Goal: Information Seeking & Learning: Learn about a topic

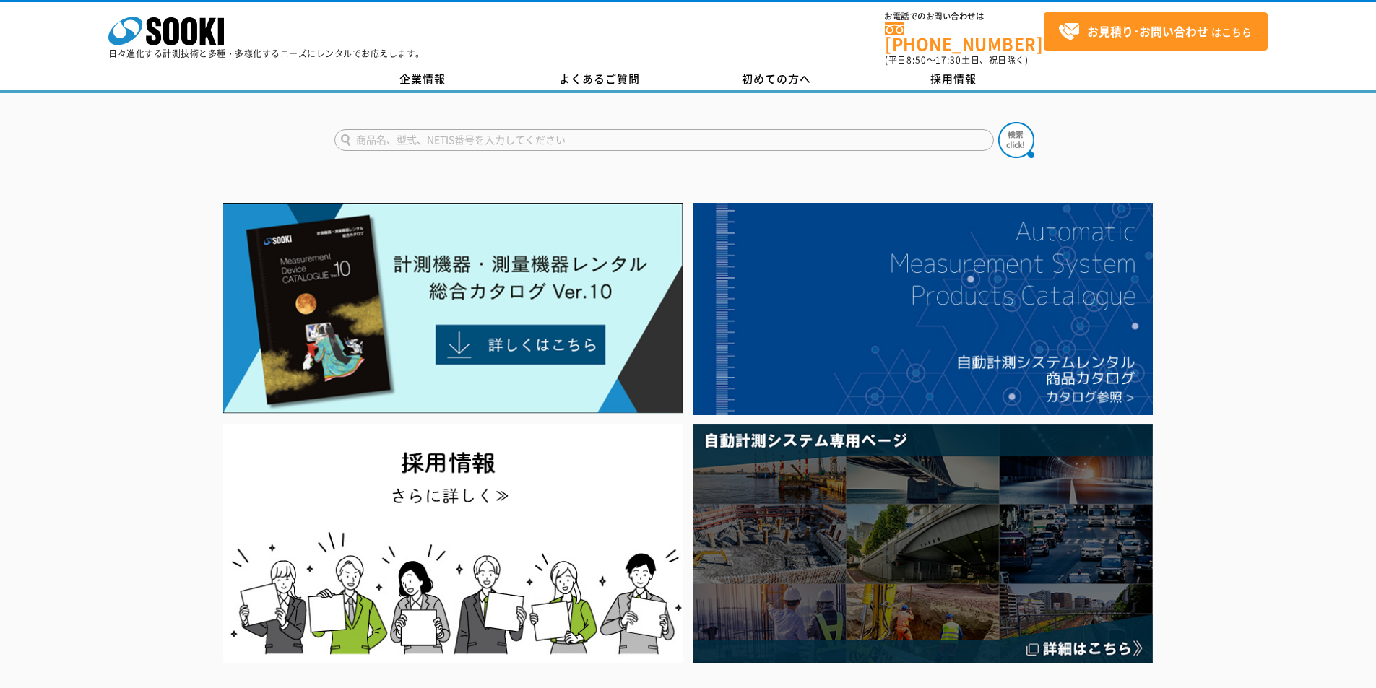
click at [591, 129] on input "text" at bounding box center [663, 140] width 659 height 22
type input "おとなし"
click at [998, 122] on button at bounding box center [1016, 140] width 36 height 36
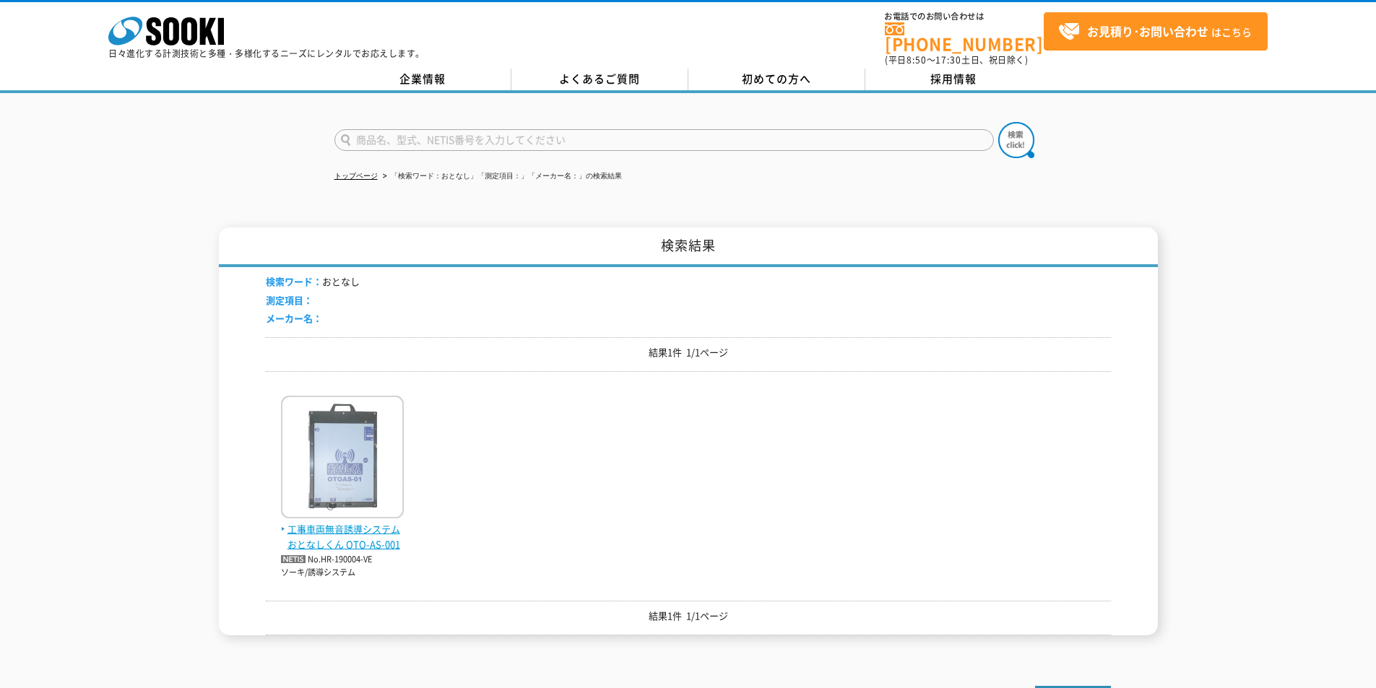
click at [349, 479] on img at bounding box center [342, 459] width 123 height 126
click at [339, 526] on span "工事車両無音誘導システム おとなしくん OTO-AS-001" at bounding box center [342, 537] width 123 height 30
click at [368, 526] on span "工事車両無音誘導システム おとなしくん OTO-AS-001" at bounding box center [342, 537] width 123 height 30
click at [394, 531] on span "工事車両無音誘導システム おとなしくん OTO-AS-001" at bounding box center [342, 537] width 123 height 30
